Goal: Task Accomplishment & Management: Manage account settings

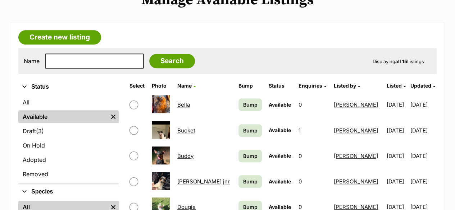
scroll to position [175, 0]
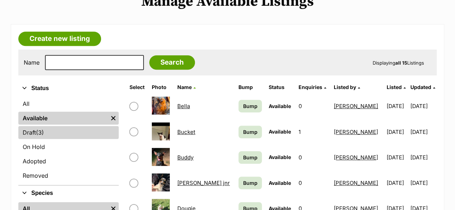
click at [73, 126] on link "Draft (3) Items" at bounding box center [68, 132] width 100 height 13
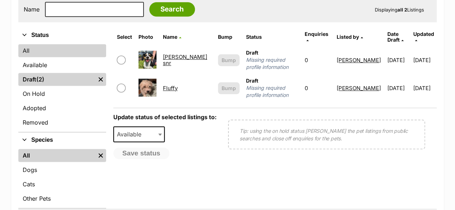
scroll to position [231, 0]
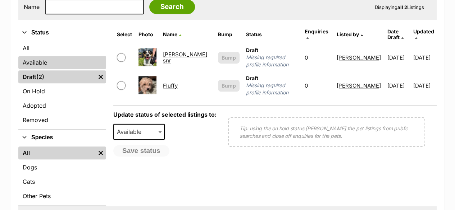
click at [52, 56] on link "Available" at bounding box center [62, 62] width 88 height 13
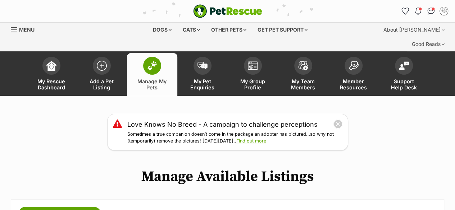
scroll to position [196, 0]
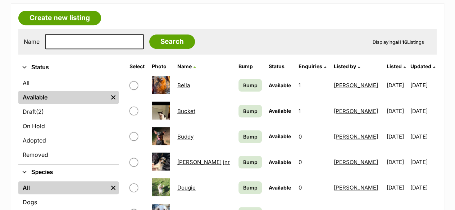
click at [187, 82] on link "Bella" at bounding box center [183, 85] width 13 height 7
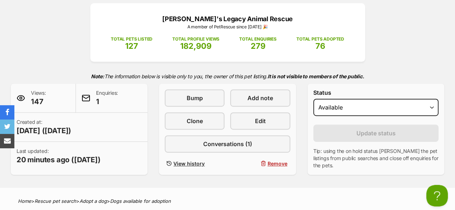
click at [85, 94] on span at bounding box center [86, 98] width 9 height 9
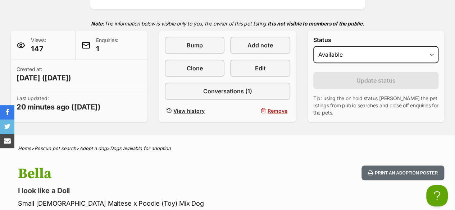
scroll to position [156, 0]
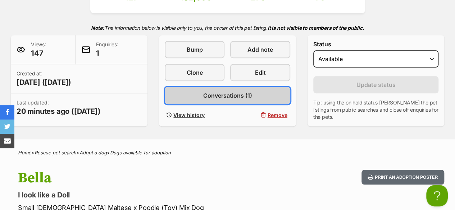
click at [195, 87] on link "Conversations (1)" at bounding box center [227, 95] width 125 height 17
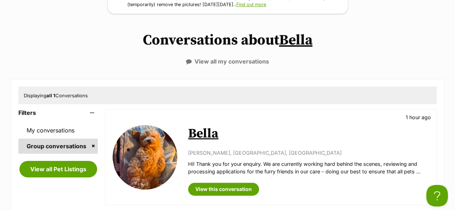
scroll to position [138, 0]
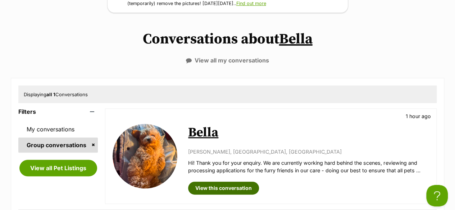
click at [203, 182] on link "View this conversation" at bounding box center [223, 188] width 71 height 13
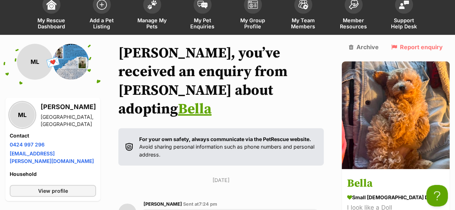
scroll to position [18, 0]
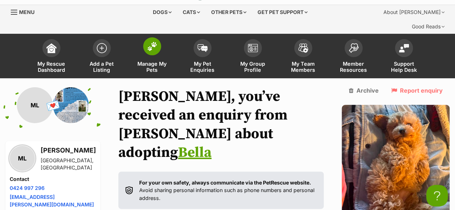
click at [152, 42] on img at bounding box center [152, 46] width 10 height 9
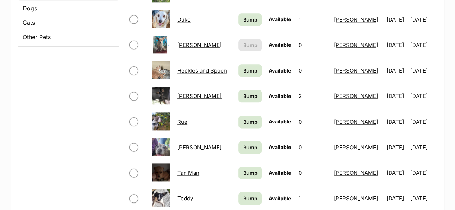
scroll to position [393, 0]
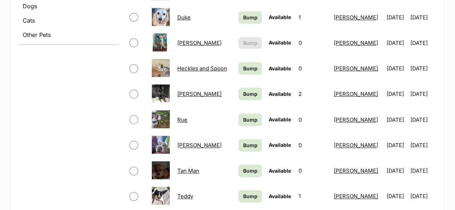
click at [179, 116] on link "Rue" at bounding box center [182, 119] width 10 height 7
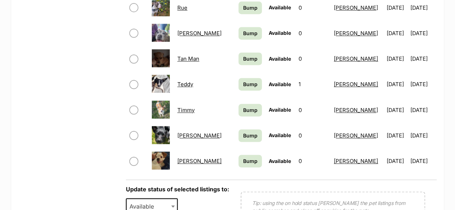
scroll to position [507, 0]
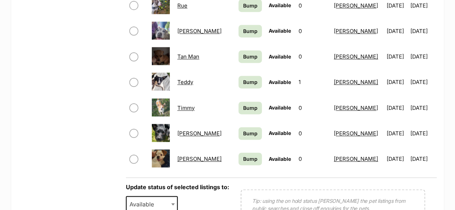
click at [159, 150] on img at bounding box center [161, 159] width 18 height 18
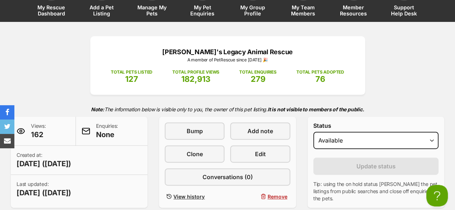
scroll to position [72, 0]
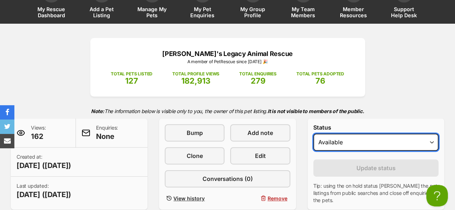
click at [329, 134] on select "Draft Available On hold Adopted" at bounding box center [375, 142] width 125 height 17
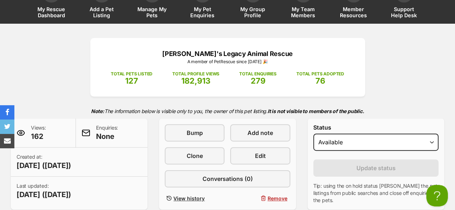
click at [335, 119] on div "Status Draft Available On hold Adopted Reason Please select a reason Medical re…" at bounding box center [375, 164] width 137 height 91
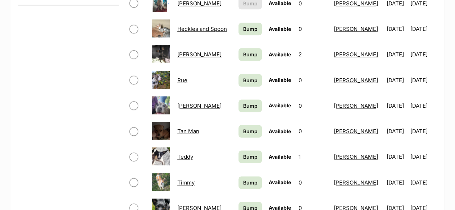
scroll to position [472, 0]
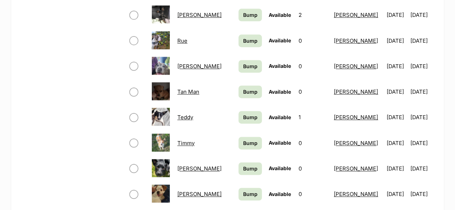
click at [178, 191] on link "[PERSON_NAME]" at bounding box center [199, 194] width 44 height 7
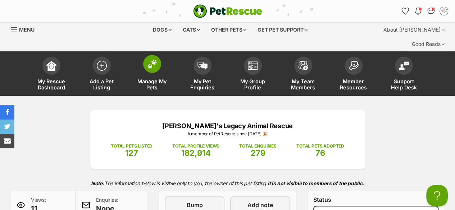
click at [139, 78] on span "Manage My Pets" at bounding box center [152, 84] width 32 height 12
